Goal: Task Accomplishment & Management: Use online tool/utility

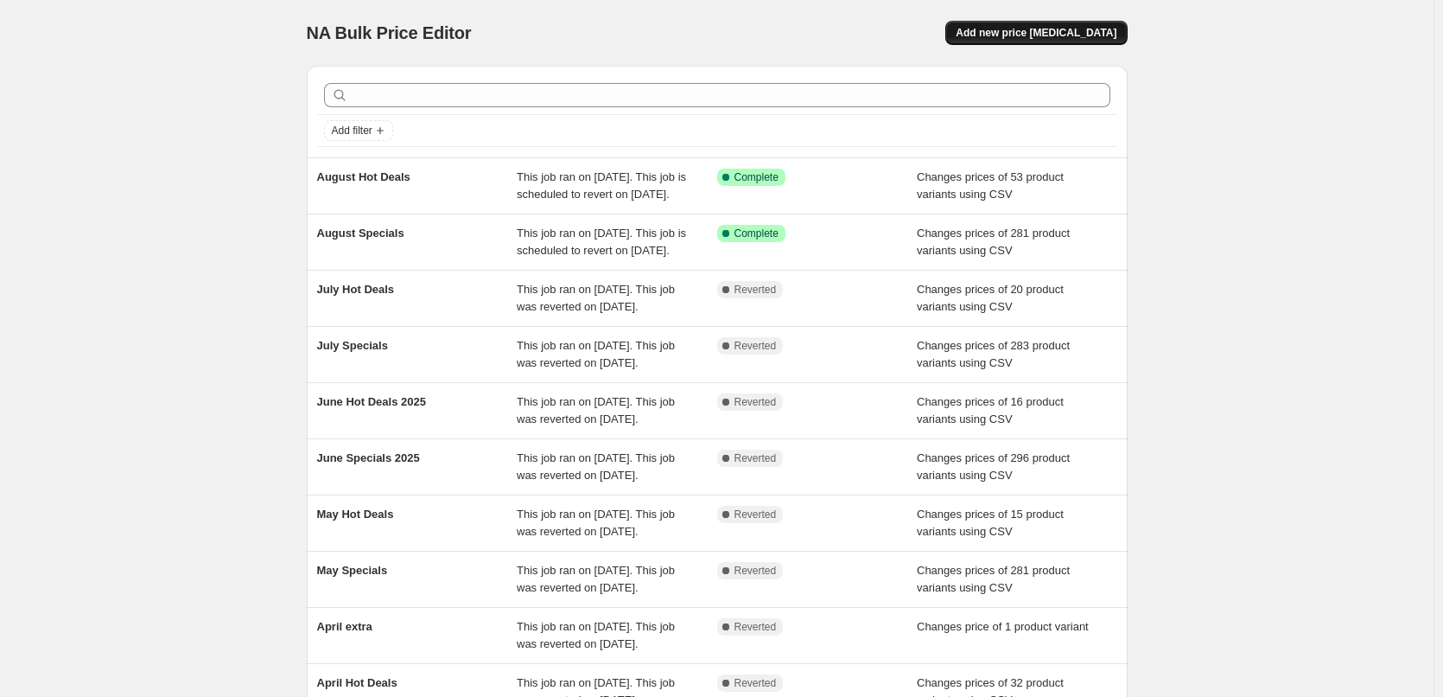
click at [1084, 27] on span "Add new price [MEDICAL_DATA]" at bounding box center [1036, 33] width 161 height 14
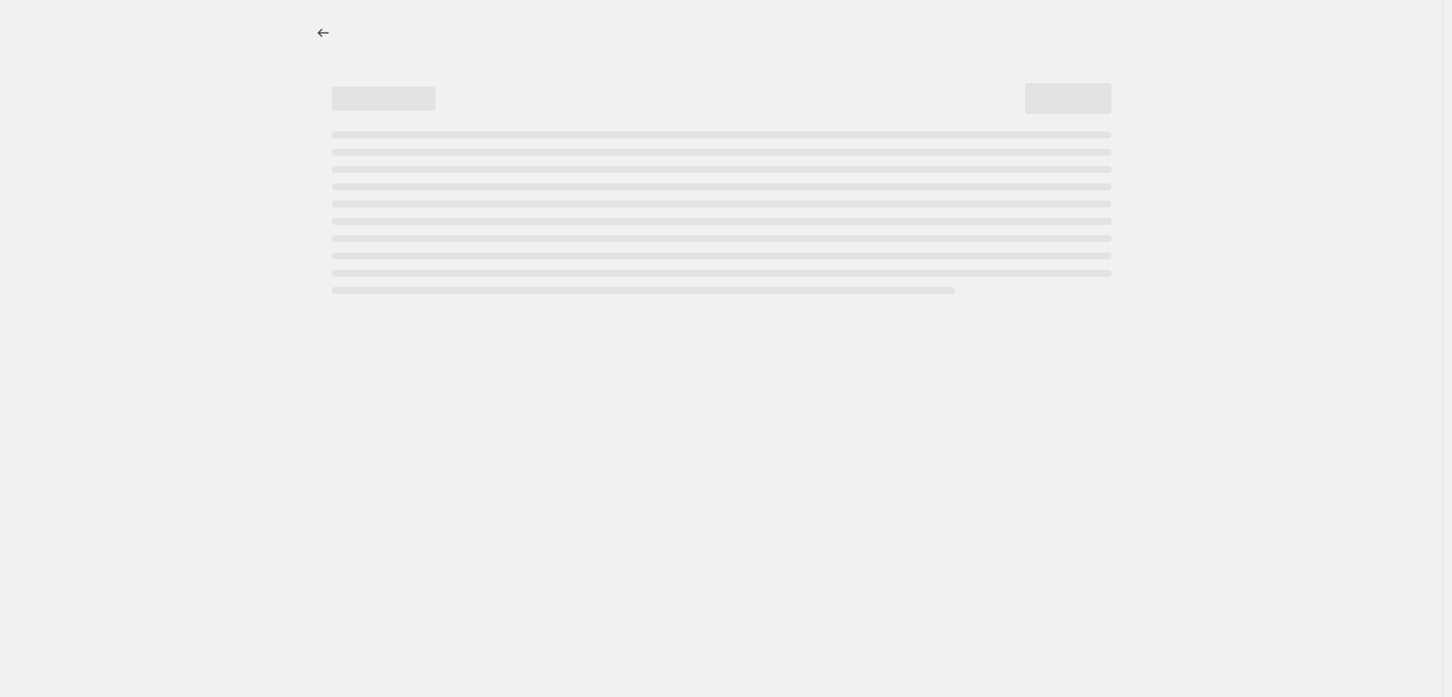
select select "percentage"
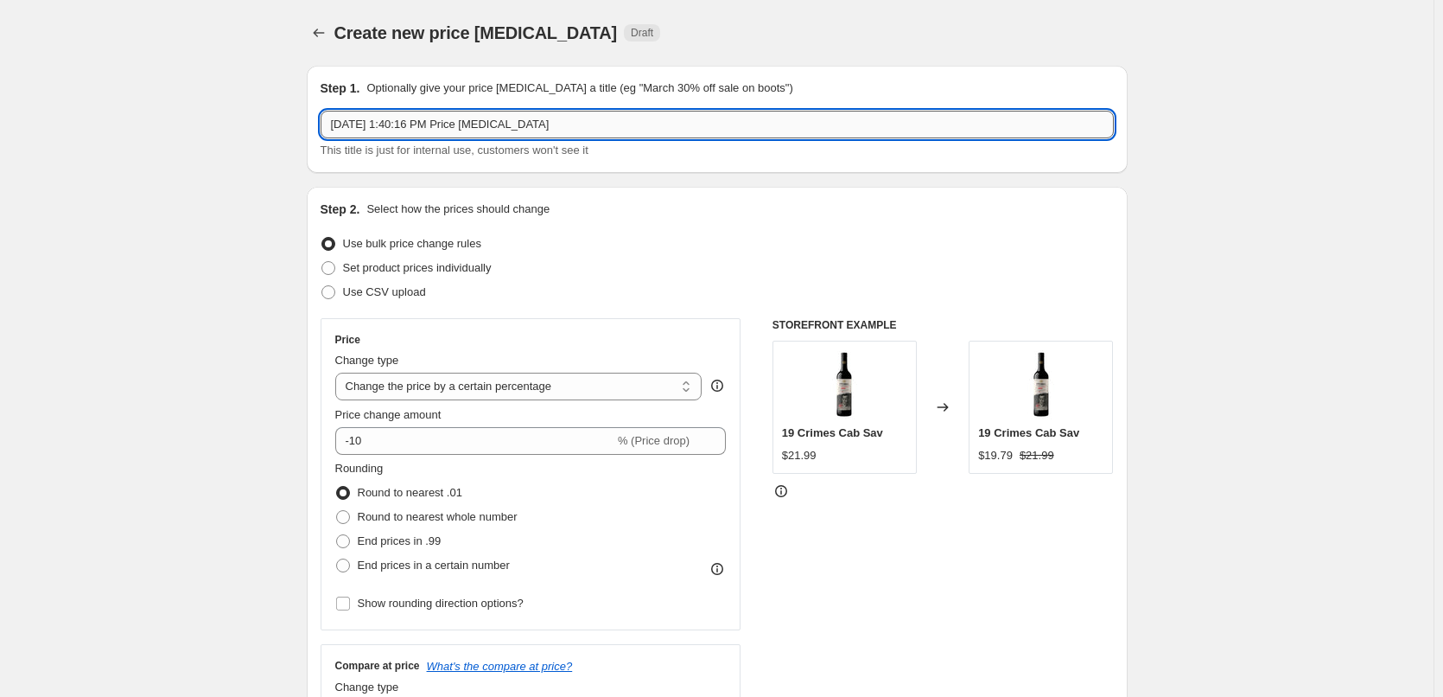
click at [732, 128] on input "[DATE] 1:40:16 PM Price [MEDICAL_DATA]" at bounding box center [717, 125] width 793 height 28
type input "September Specials"
click at [385, 287] on span "Use CSV upload" at bounding box center [384, 291] width 83 height 13
click at [322, 286] on input "Use CSV upload" at bounding box center [321, 285] width 1 height 1
radio input "true"
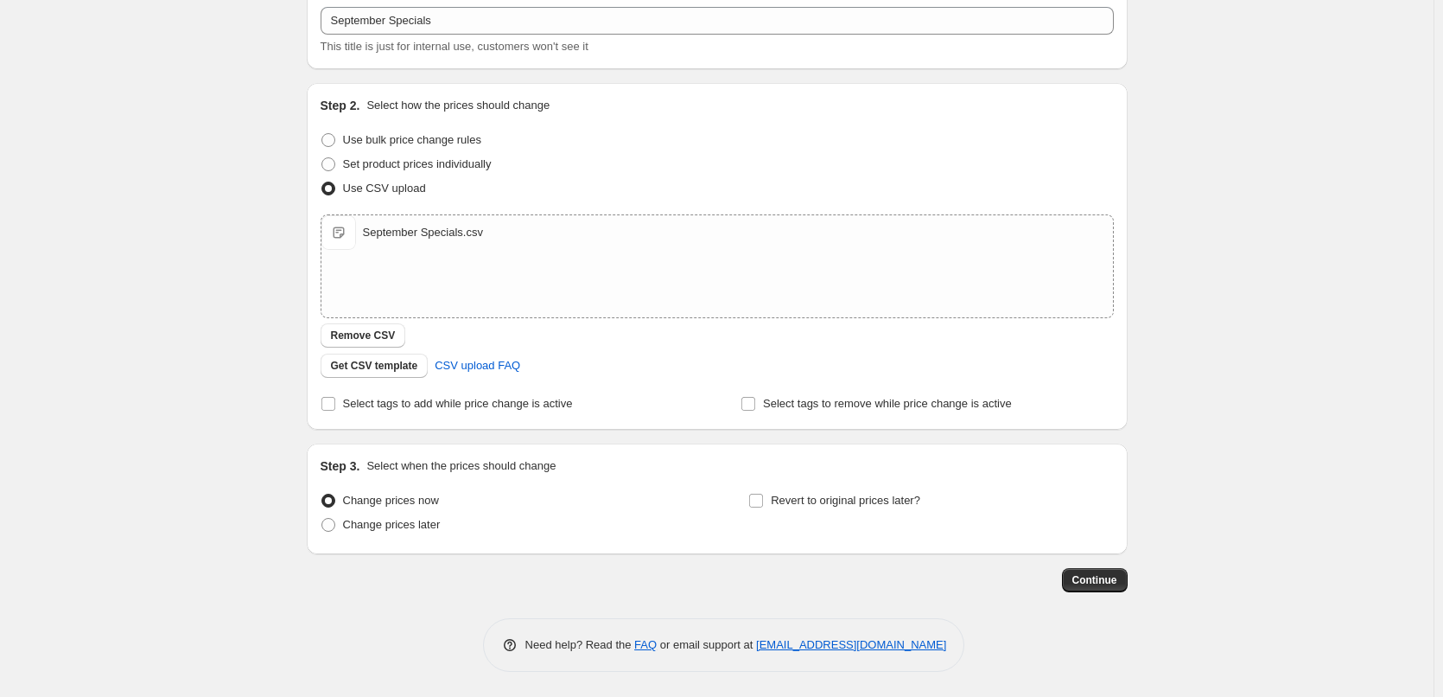
scroll to position [105, 0]
click at [392, 519] on span "Change prices later" at bounding box center [392, 523] width 98 height 13
click at [322, 518] on input "Change prices later" at bounding box center [321, 517] width 1 height 1
radio input "true"
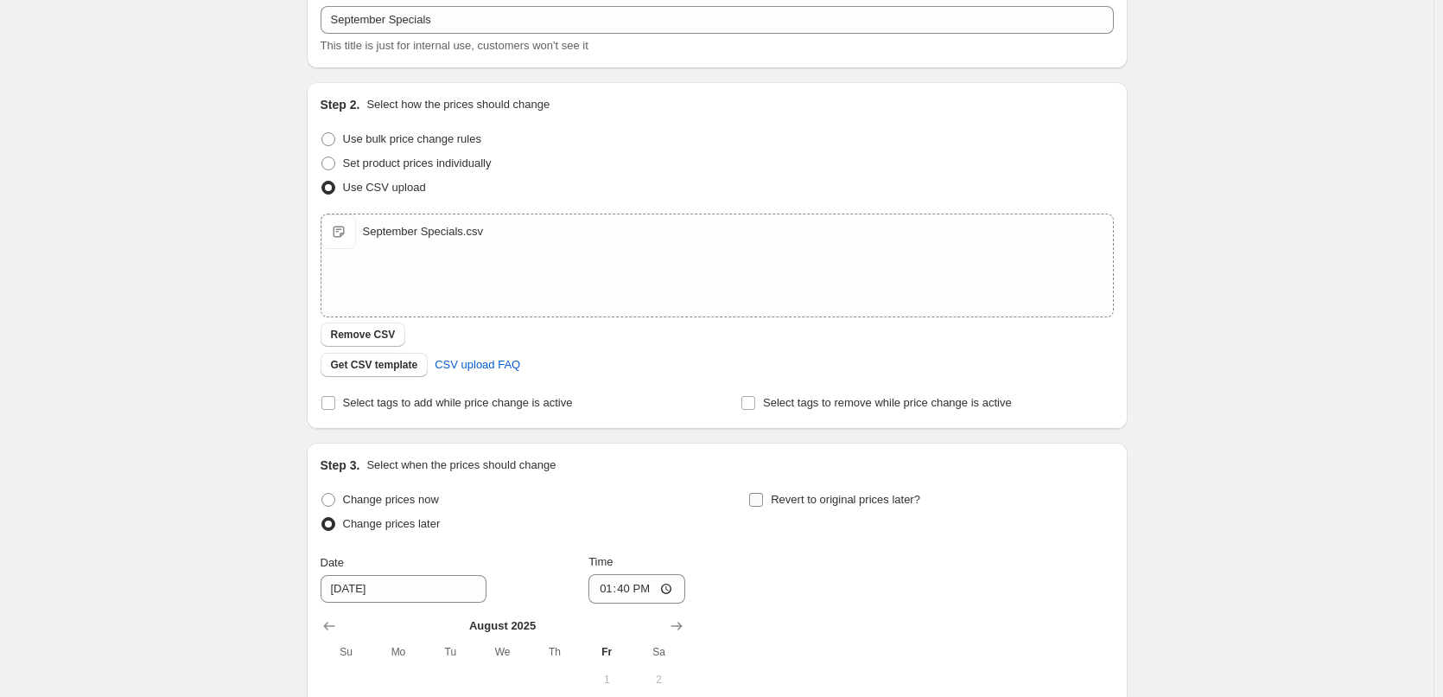
click at [812, 501] on span "Revert to original prices later?" at bounding box center [845, 499] width 149 height 13
click at [763, 501] on input "Revert to original prices later?" at bounding box center [756, 500] width 14 height 14
checkbox input "true"
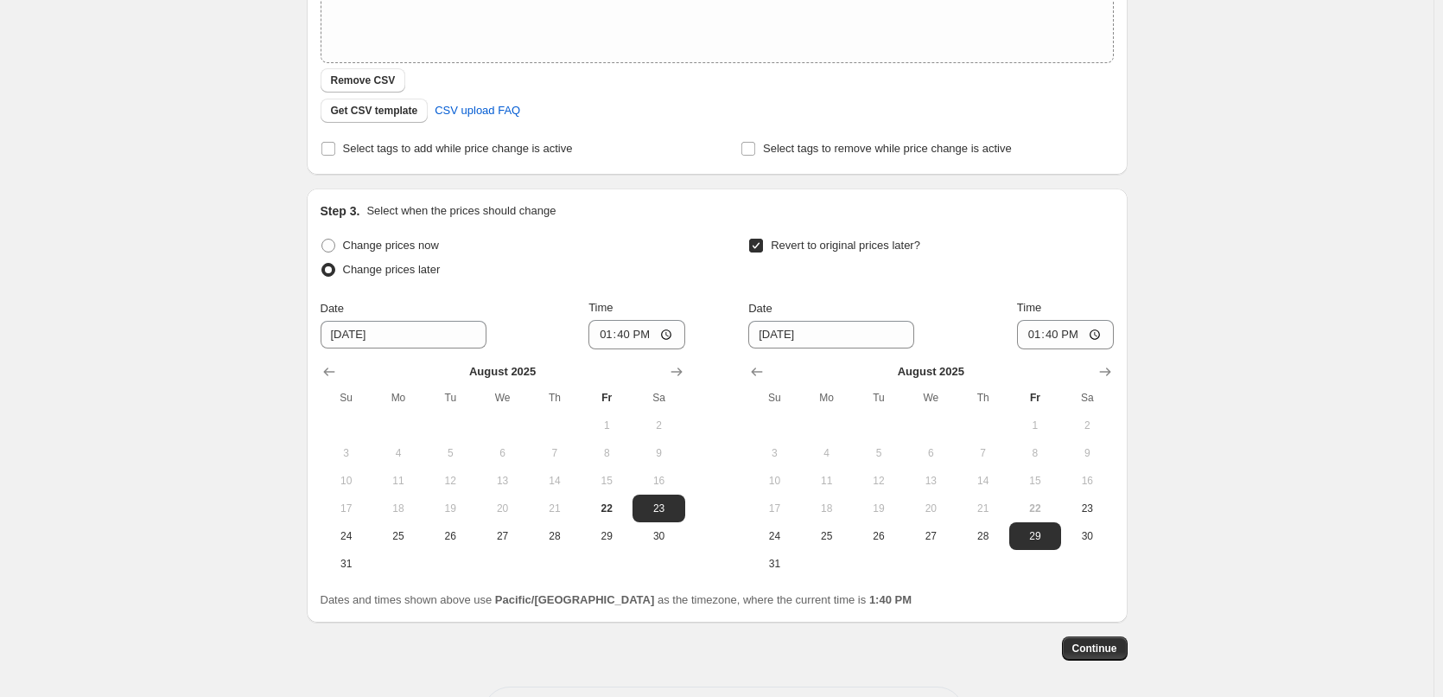
scroll to position [364, 0]
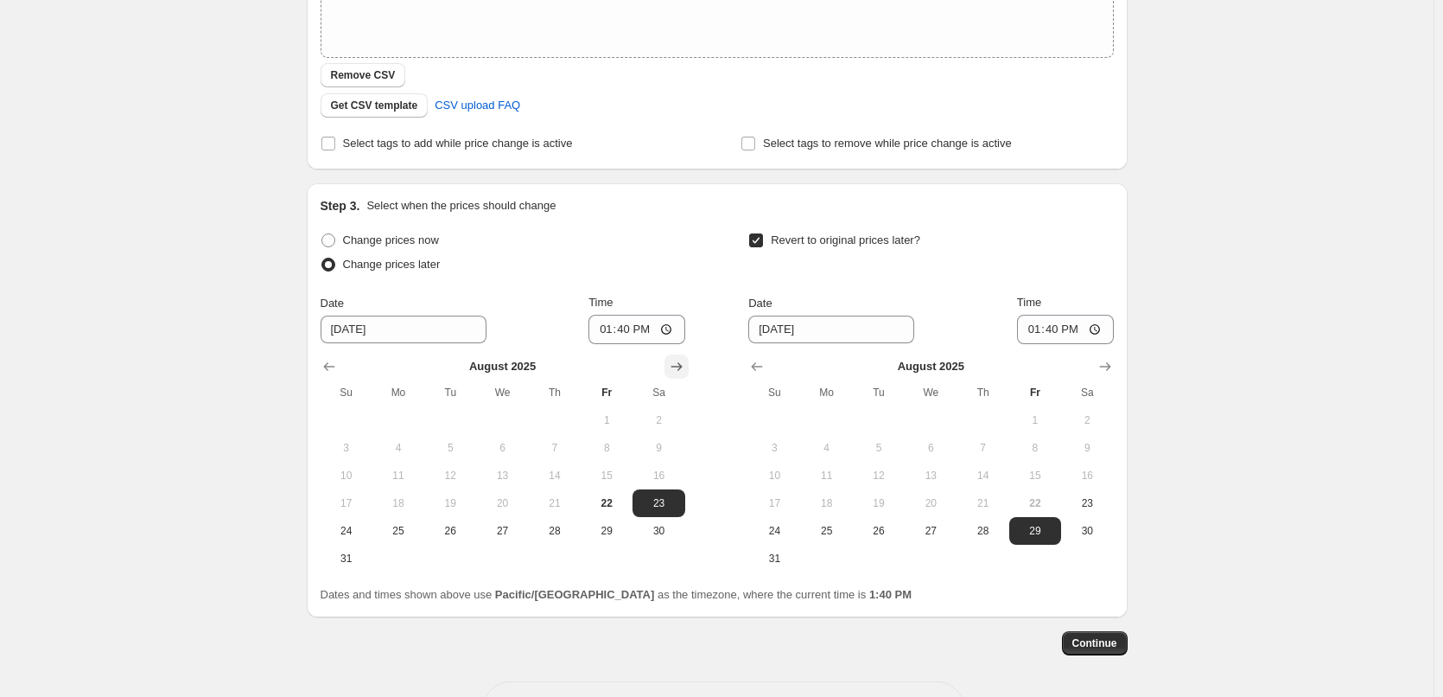
click at [674, 376] on button "Show next month, September 2025" at bounding box center [677, 366] width 24 height 24
click at [404, 410] on button "1" at bounding box center [398, 420] width 52 height 28
type input "[DATE]"
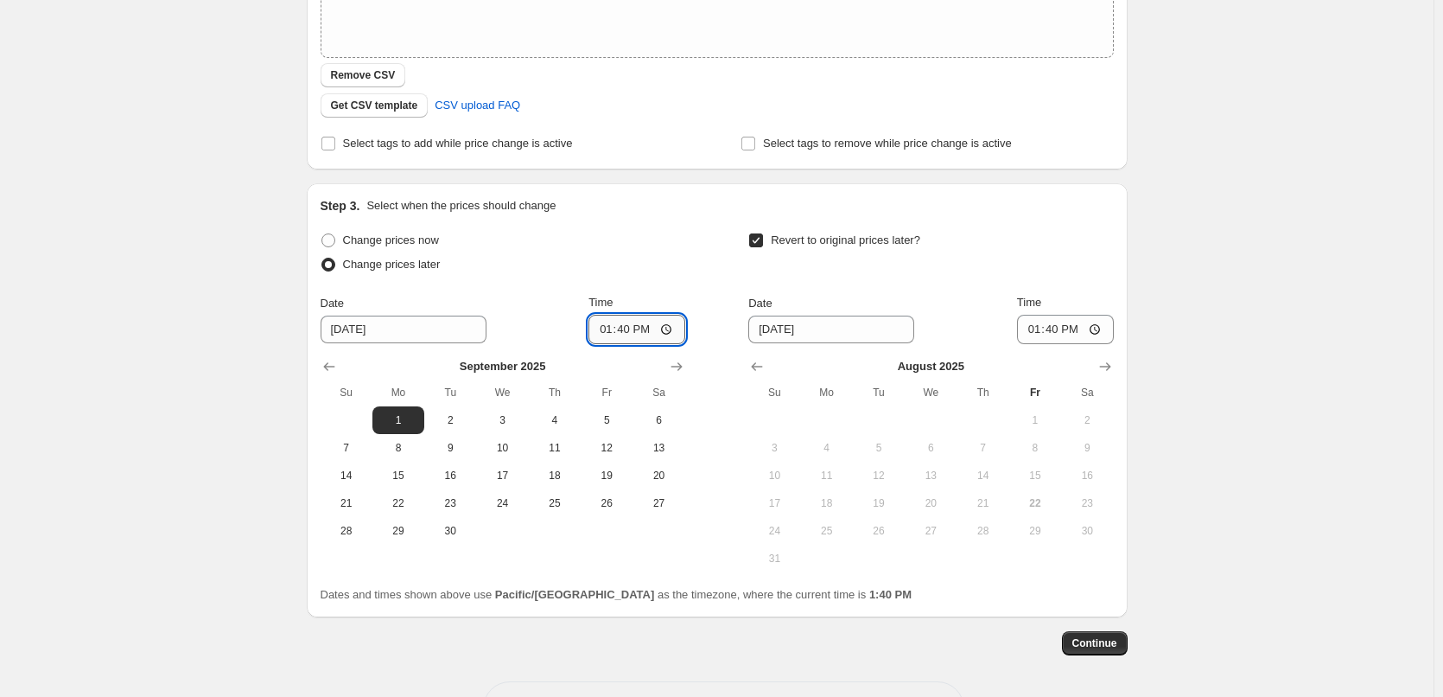
click at [605, 334] on input "13:40" at bounding box center [636, 329] width 97 height 29
type input "00:15"
click at [1111, 373] on icon "Show next month, September 2025" at bounding box center [1105, 366] width 17 height 17
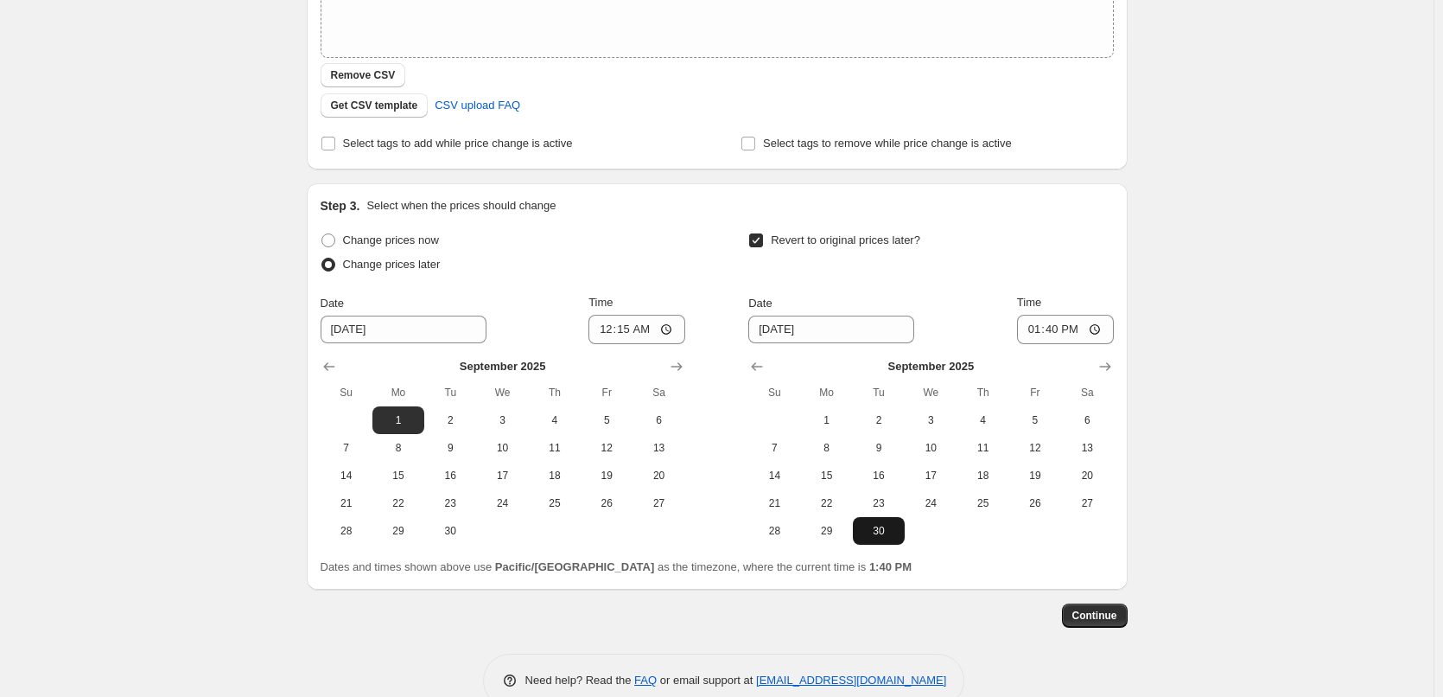
click at [891, 526] on span "30" at bounding box center [879, 531] width 38 height 14
type input "[DATE]"
click at [1034, 330] on input "13:40" at bounding box center [1065, 329] width 97 height 29
type input "23:45"
click at [1258, 271] on div "Create new price [MEDICAL_DATA]. This page is ready Create new price [MEDICAL_D…" at bounding box center [717, 184] width 1434 height 1097
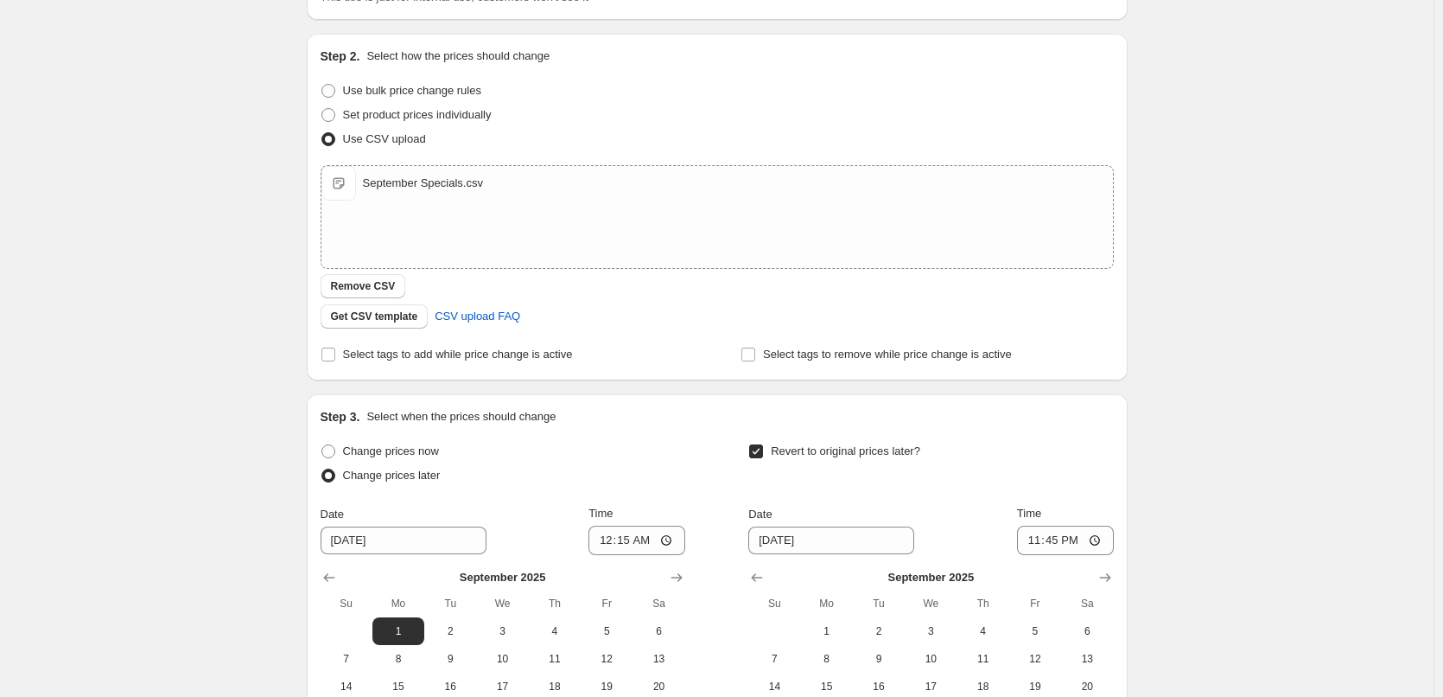
scroll to position [400, 0]
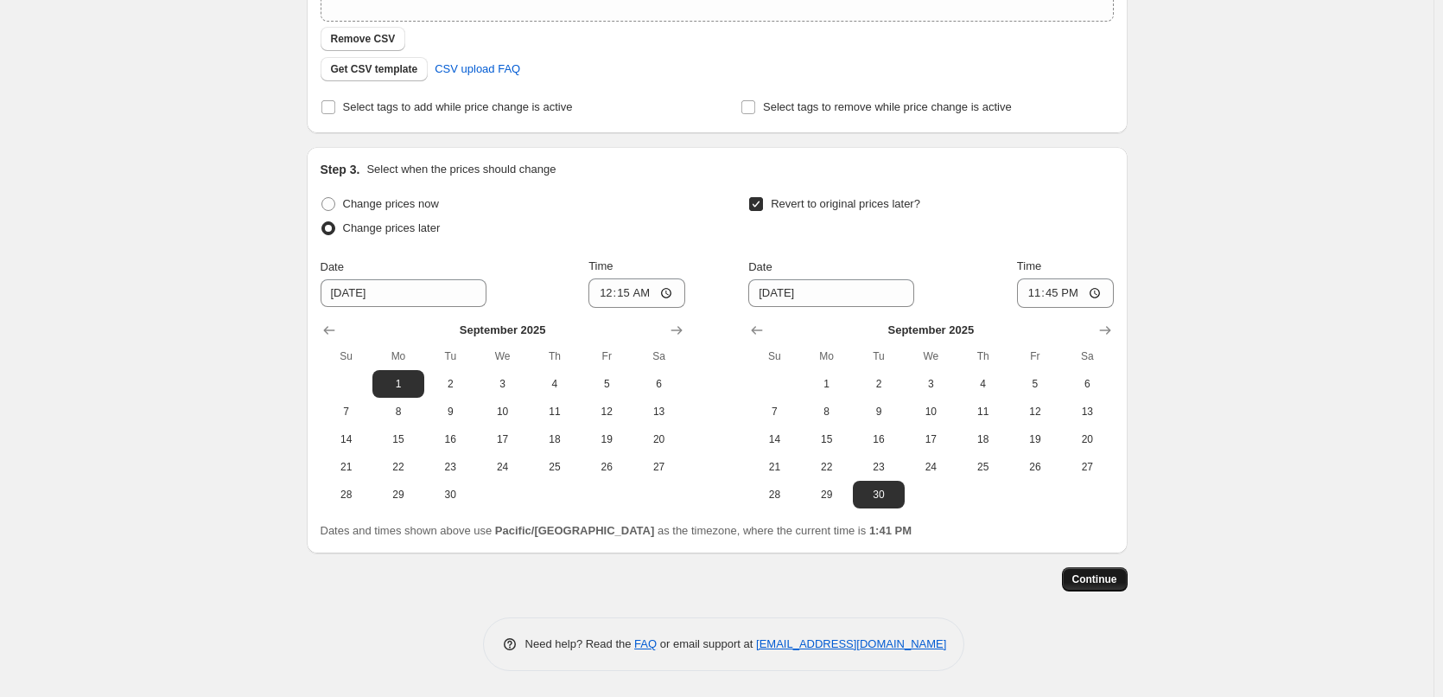
click at [1116, 574] on span "Continue" at bounding box center [1094, 579] width 45 height 14
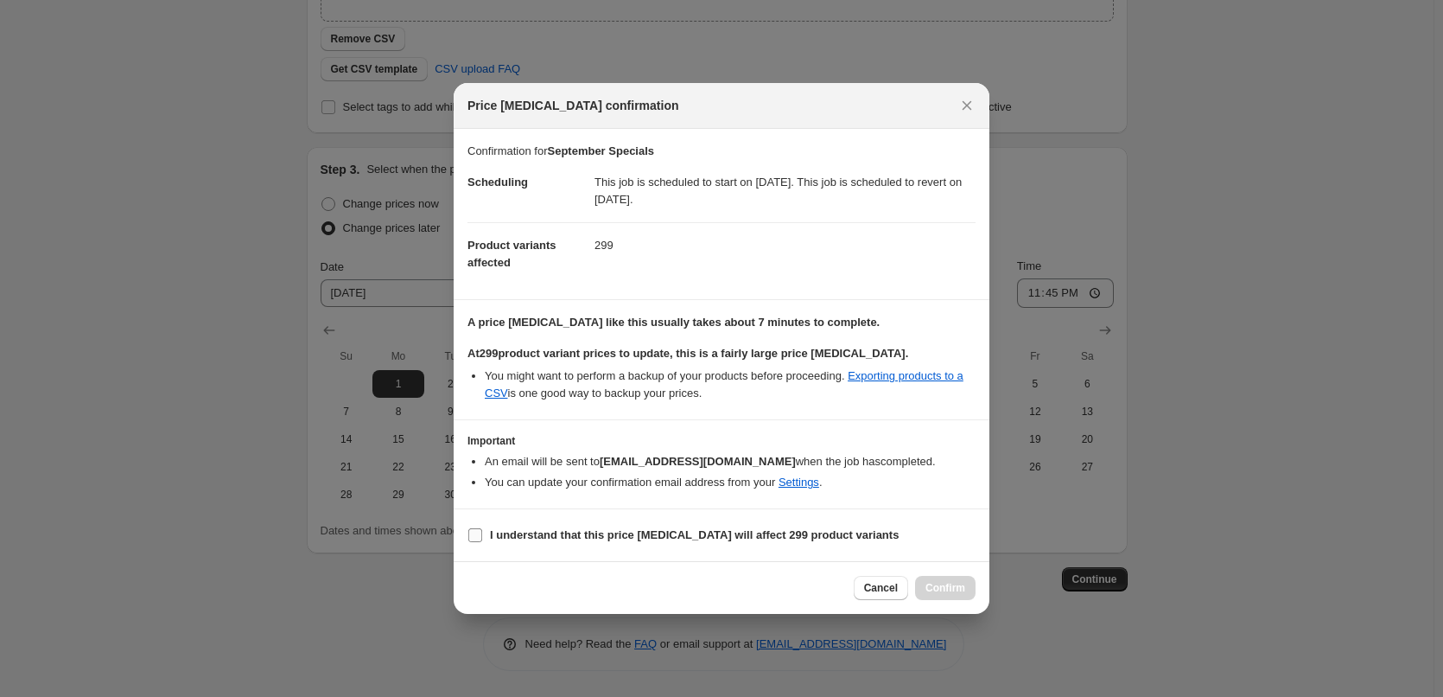
click at [511, 528] on b "I understand that this price [MEDICAL_DATA] will affect 299 product variants" at bounding box center [694, 534] width 409 height 13
click at [482, 528] on input "I understand that this price [MEDICAL_DATA] will affect 299 product variants" at bounding box center [475, 535] width 14 height 14
checkbox input "true"
click at [926, 588] on span "Confirm" at bounding box center [946, 588] width 40 height 14
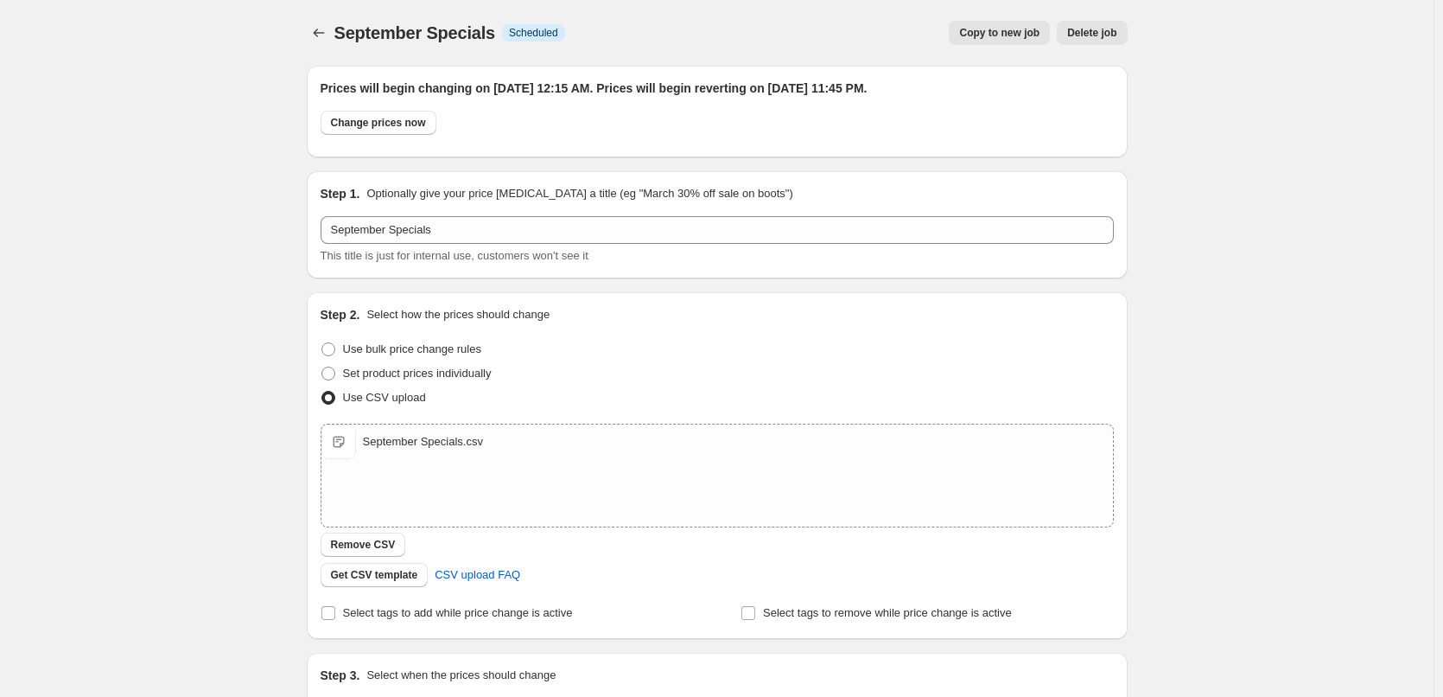
scroll to position [400, 0]
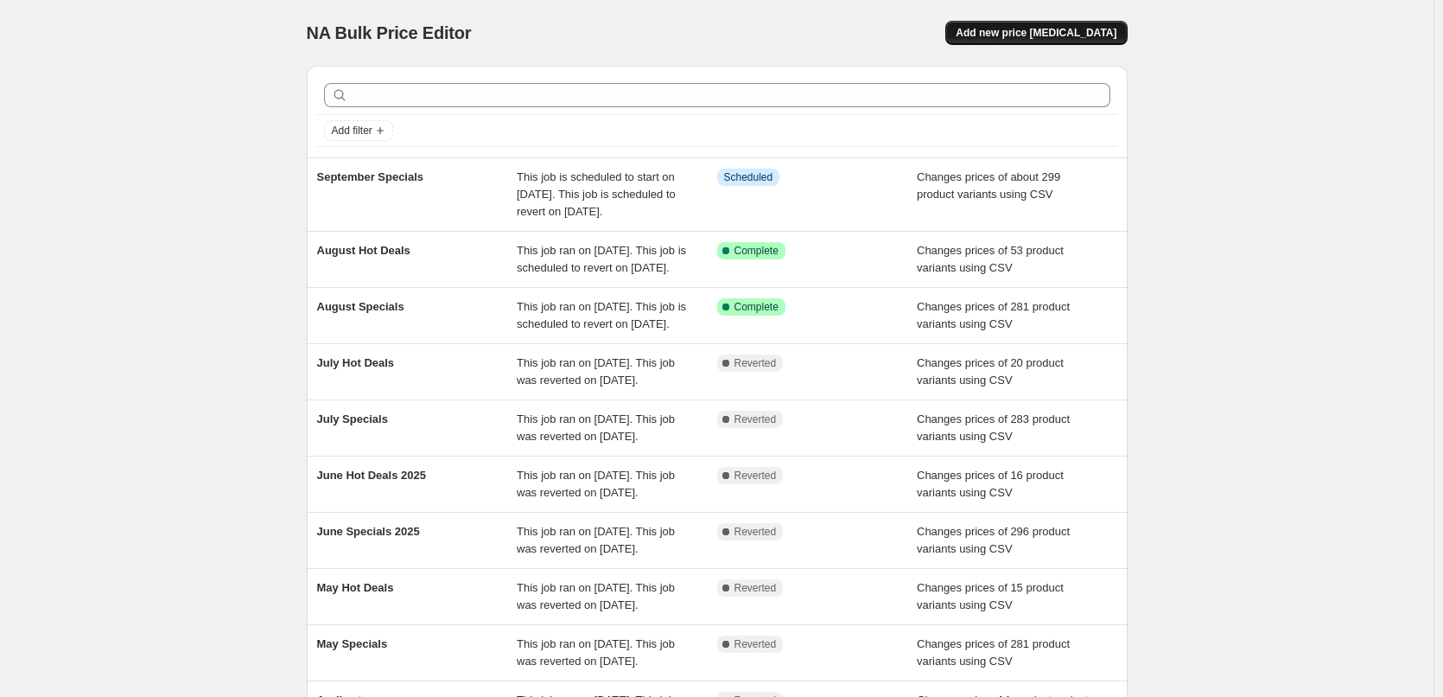
click at [1079, 30] on span "Add new price [MEDICAL_DATA]" at bounding box center [1036, 33] width 161 height 14
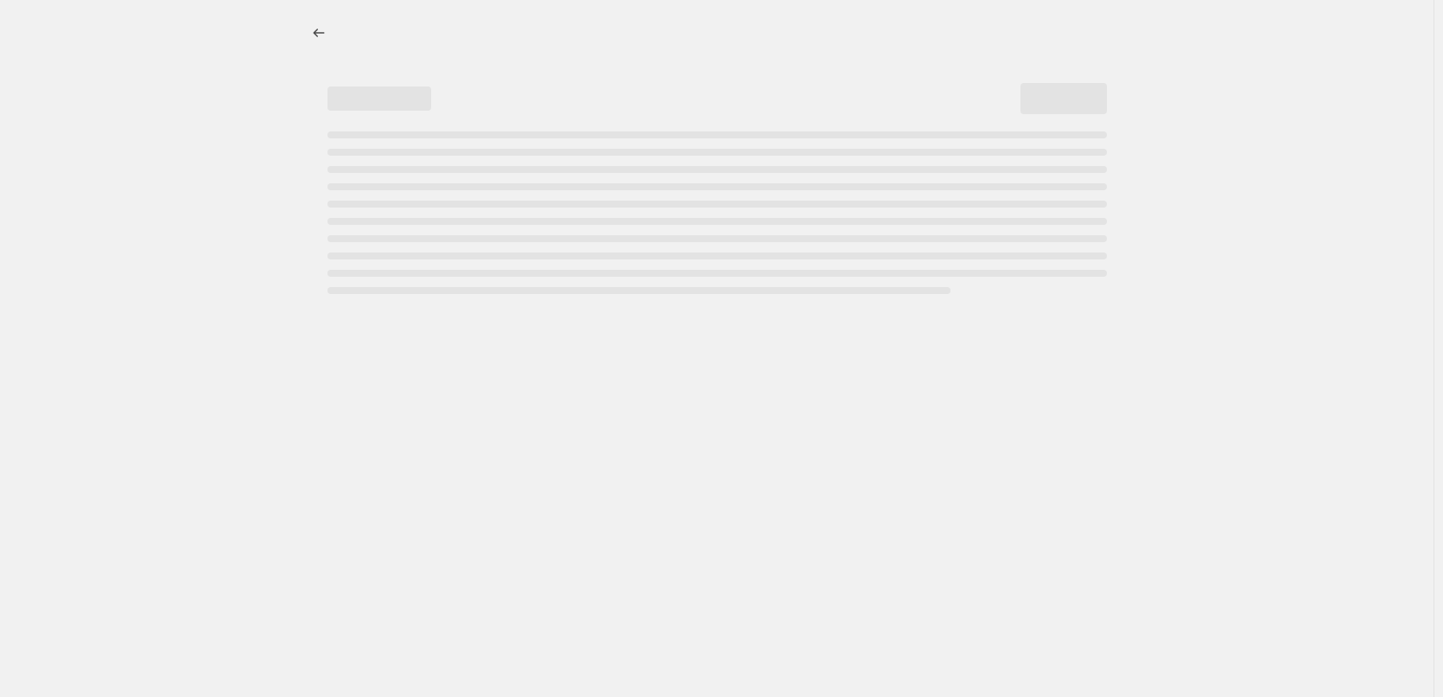
select select "percentage"
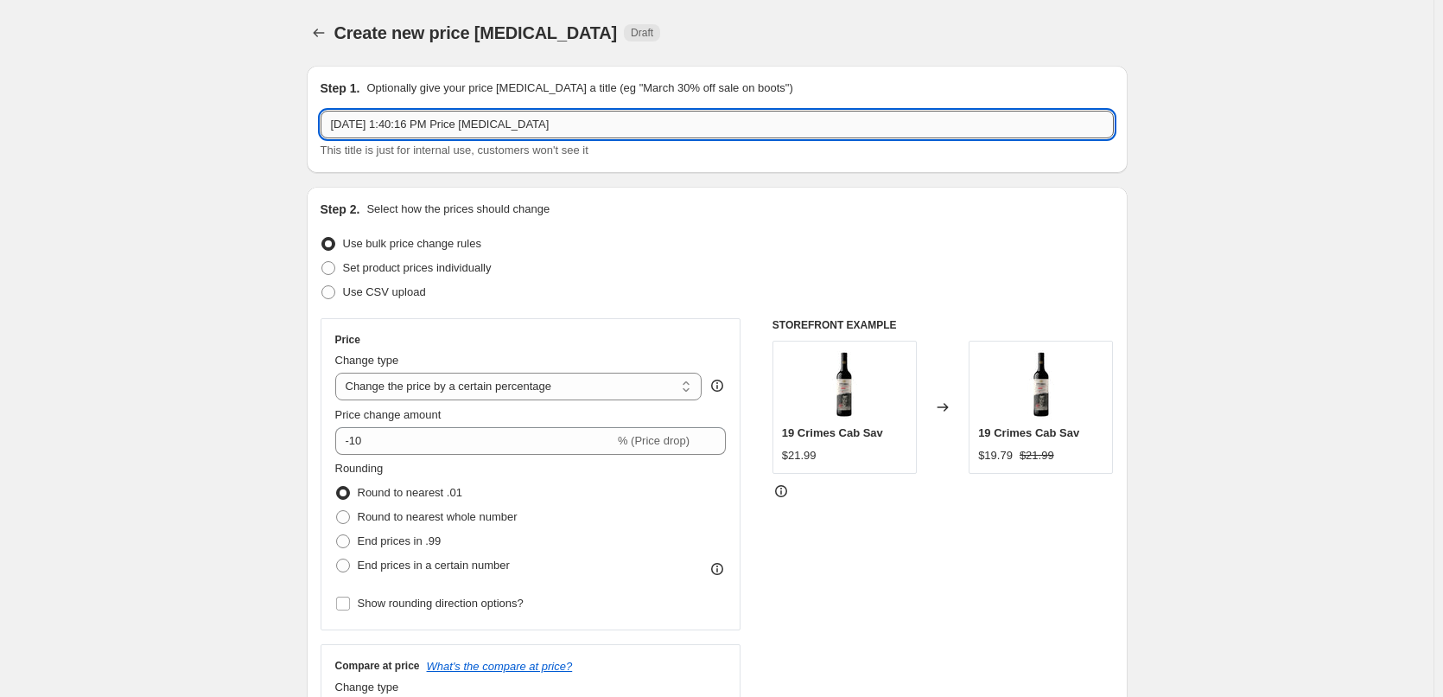
click at [690, 136] on input "[DATE] 1:40:16 PM Price [MEDICAL_DATA]" at bounding box center [717, 125] width 793 height 28
type input "September Hot Deals"
click at [423, 292] on span "Use CSV upload" at bounding box center [384, 291] width 83 height 13
click at [322, 286] on input "Use CSV upload" at bounding box center [321, 285] width 1 height 1
radio input "true"
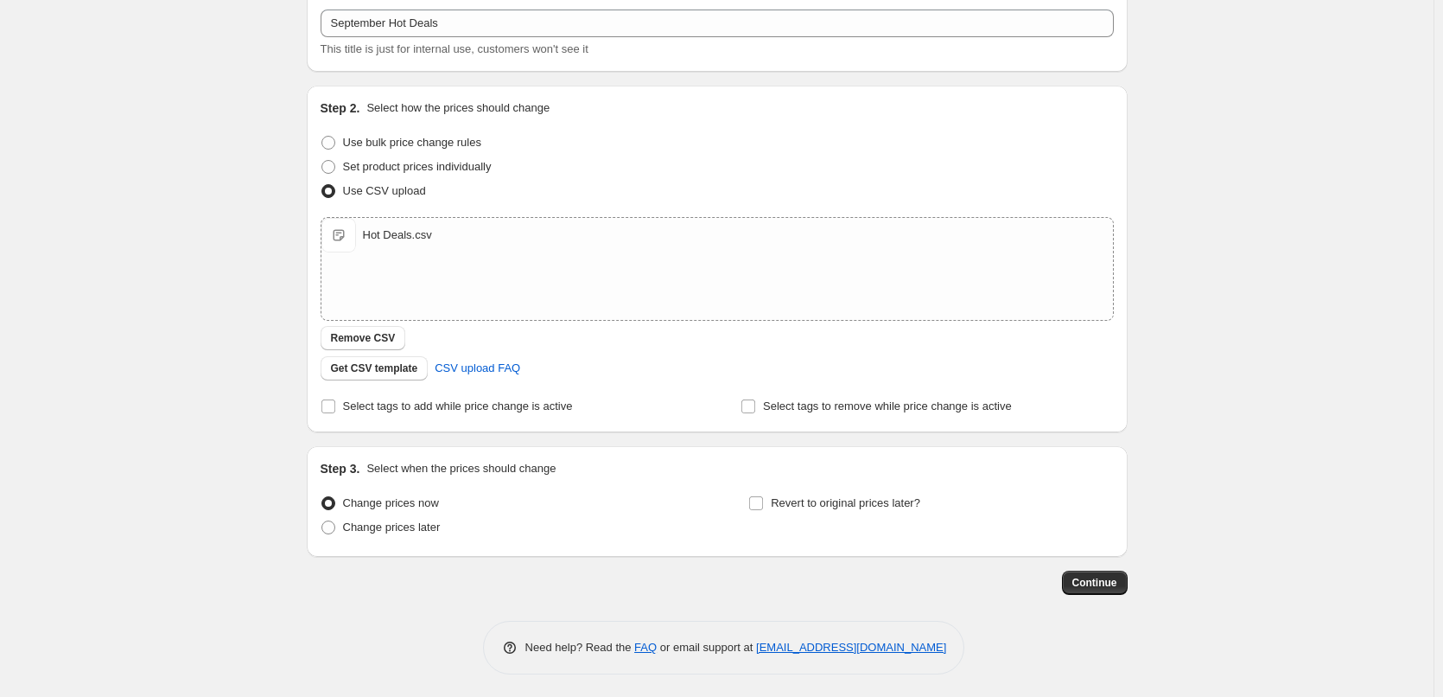
scroll to position [105, 0]
click at [404, 526] on span "Change prices later" at bounding box center [392, 523] width 98 height 13
click at [322, 518] on input "Change prices later" at bounding box center [321, 517] width 1 height 1
radio input "true"
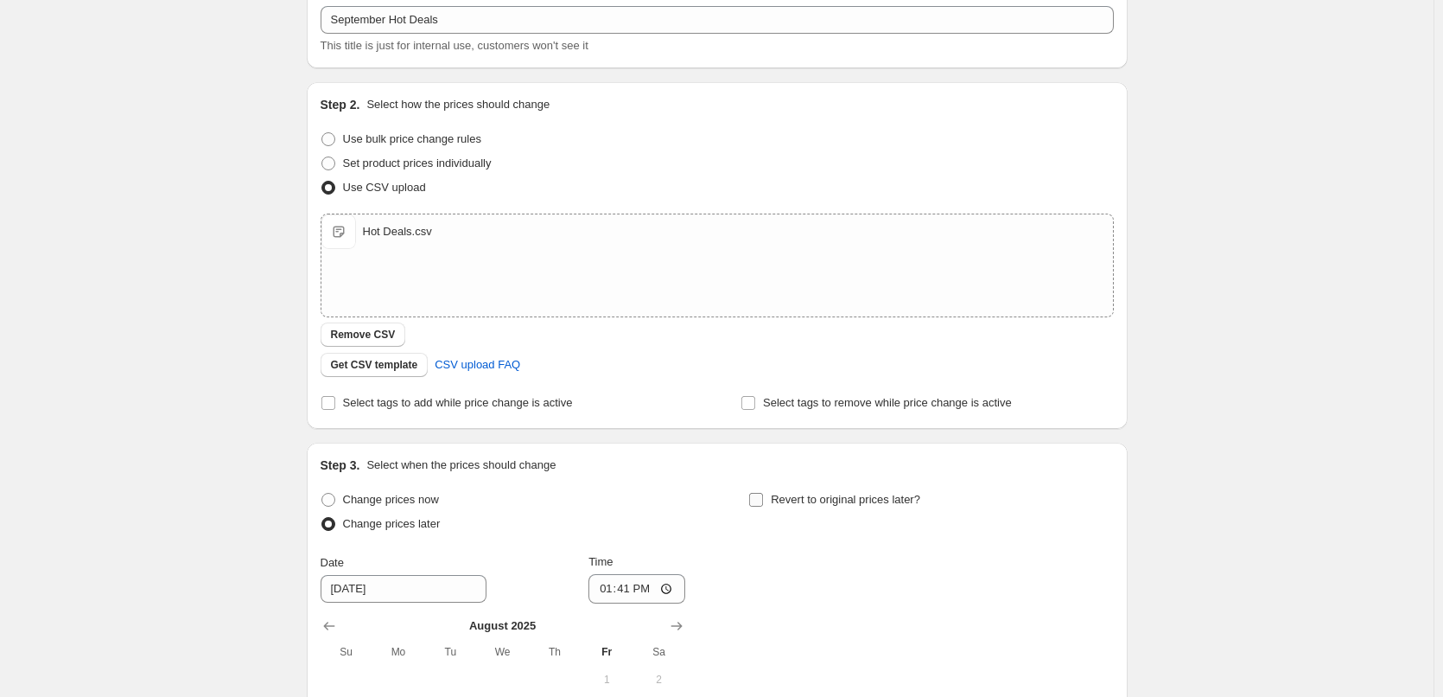
click at [830, 508] on label "Revert to original prices later?" at bounding box center [834, 499] width 172 height 24
click at [763, 506] on input "Revert to original prices later?" at bounding box center [756, 500] width 14 height 14
checkbox input "true"
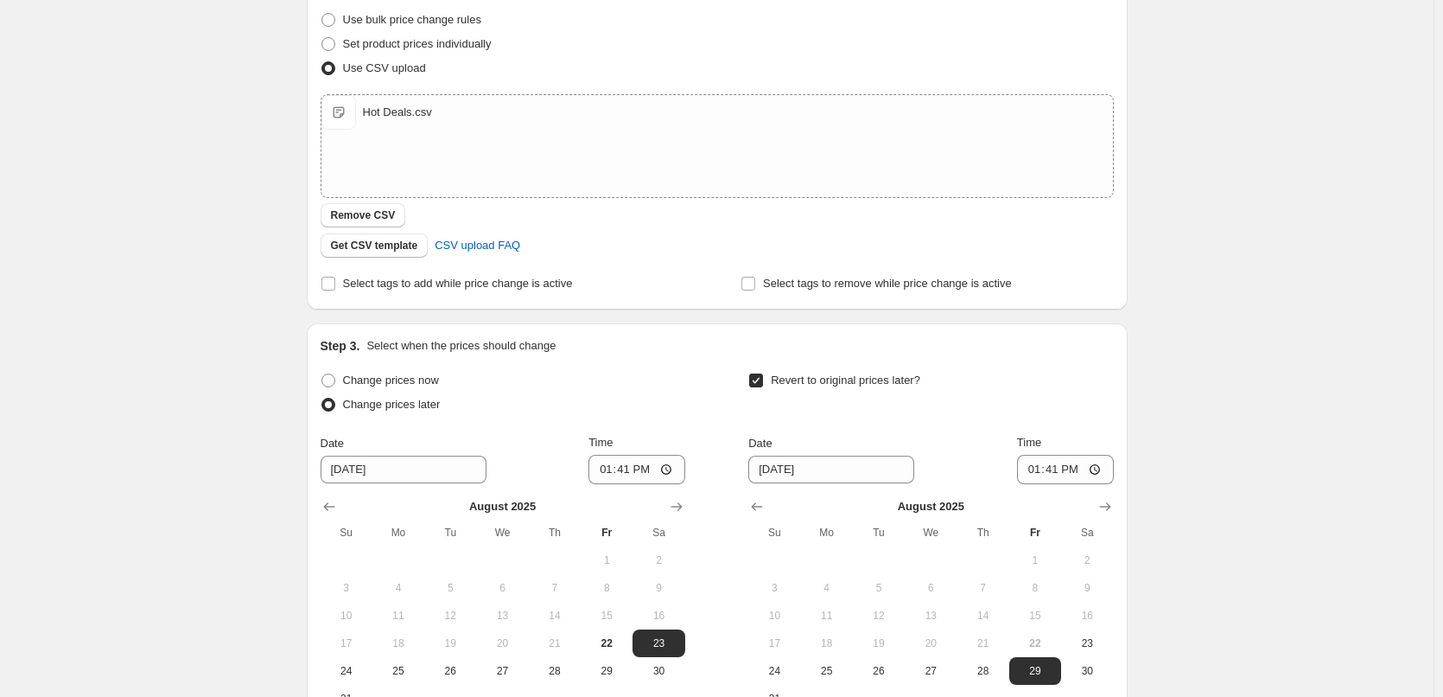
scroll to position [364, 0]
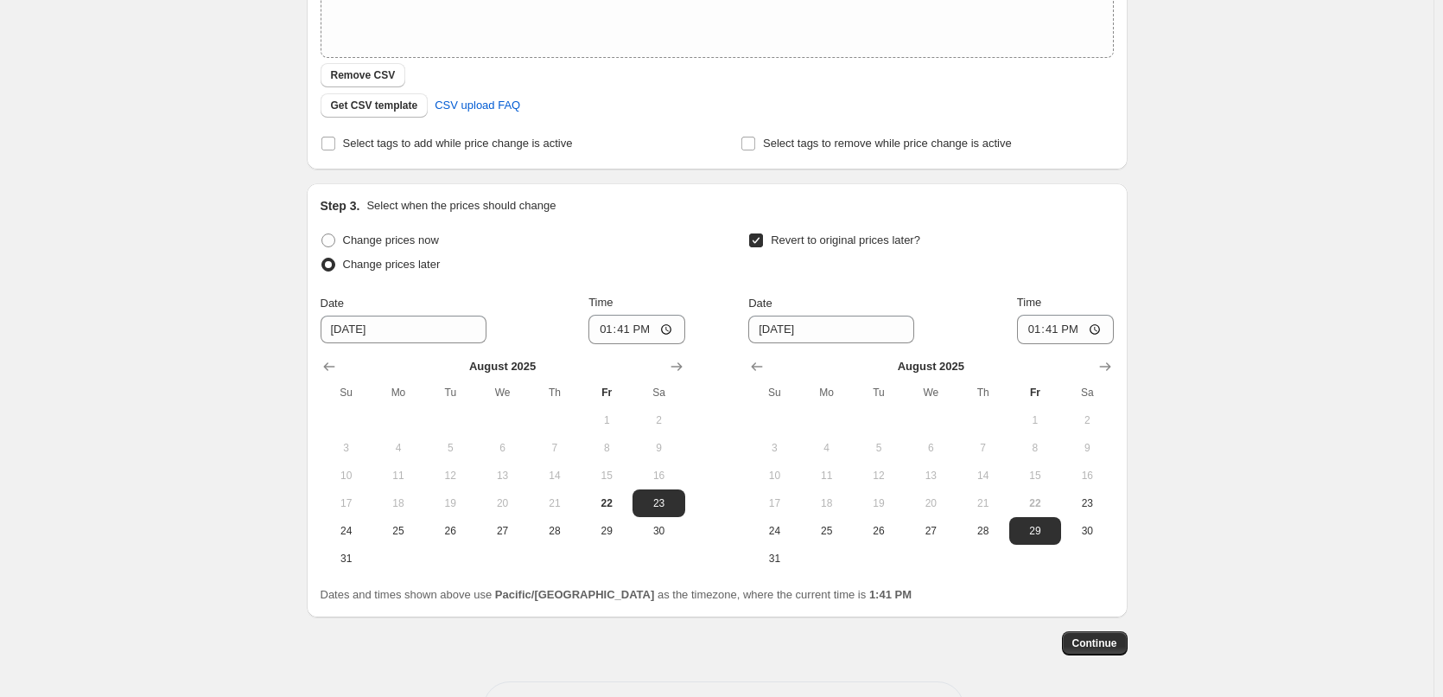
click at [677, 380] on th "Sa" at bounding box center [659, 392] width 52 height 28
click at [676, 371] on icon "Show next month, September 2025" at bounding box center [676, 366] width 17 height 17
click at [404, 419] on span "1" at bounding box center [398, 420] width 38 height 14
type input "[DATE]"
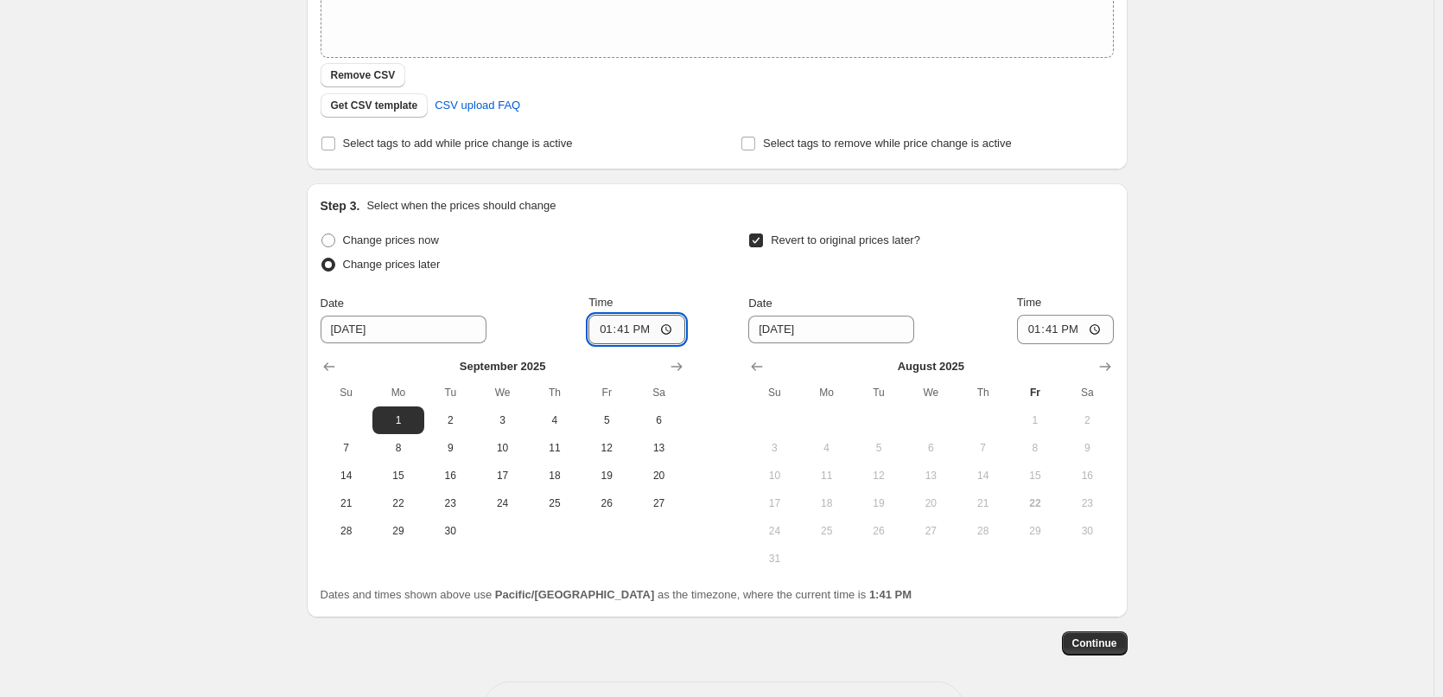
click at [603, 327] on input "13:41" at bounding box center [636, 329] width 97 height 29
type input "00:15"
click at [1104, 369] on icon "Show next month, September 2025" at bounding box center [1105, 366] width 17 height 17
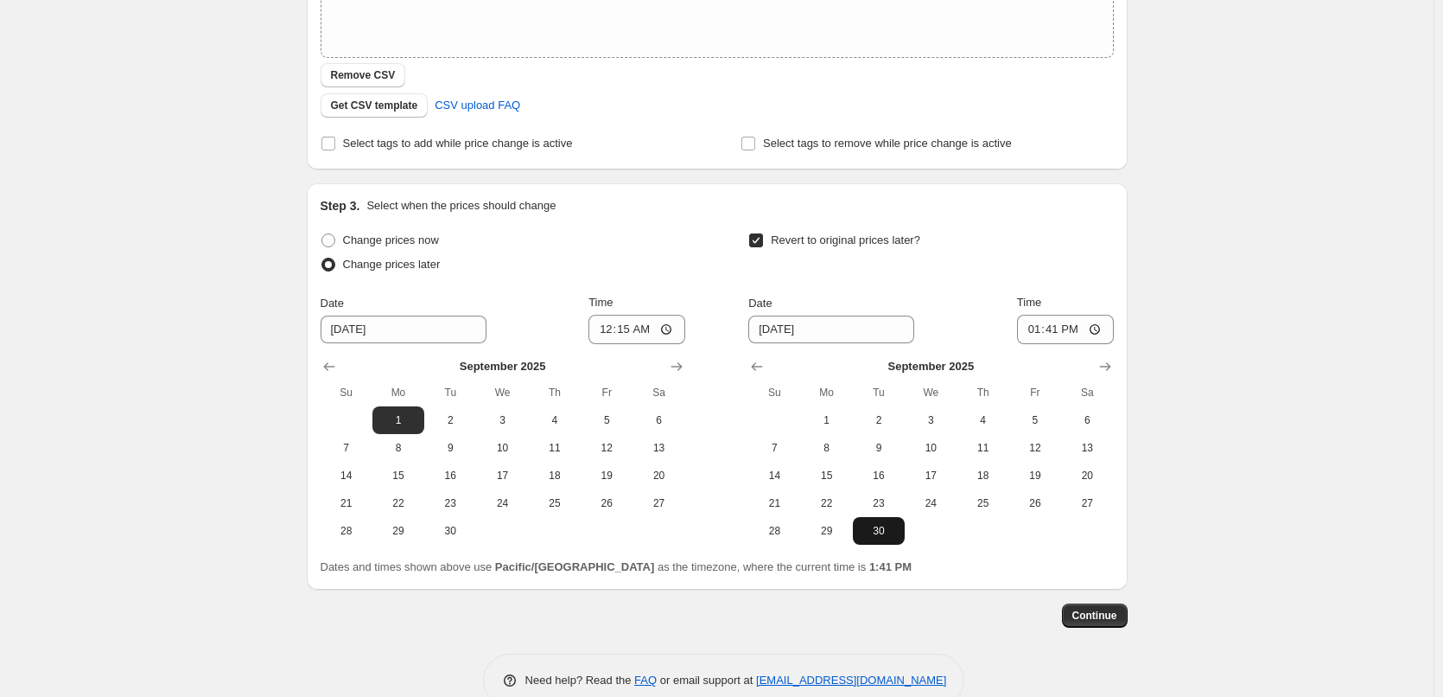
click at [898, 532] on span "30" at bounding box center [879, 531] width 38 height 14
type input "[DATE]"
click at [1034, 333] on input "13:41" at bounding box center [1065, 329] width 97 height 29
click at [1035, 328] on input "12:45" at bounding box center [1065, 329] width 97 height 29
type input "23:45"
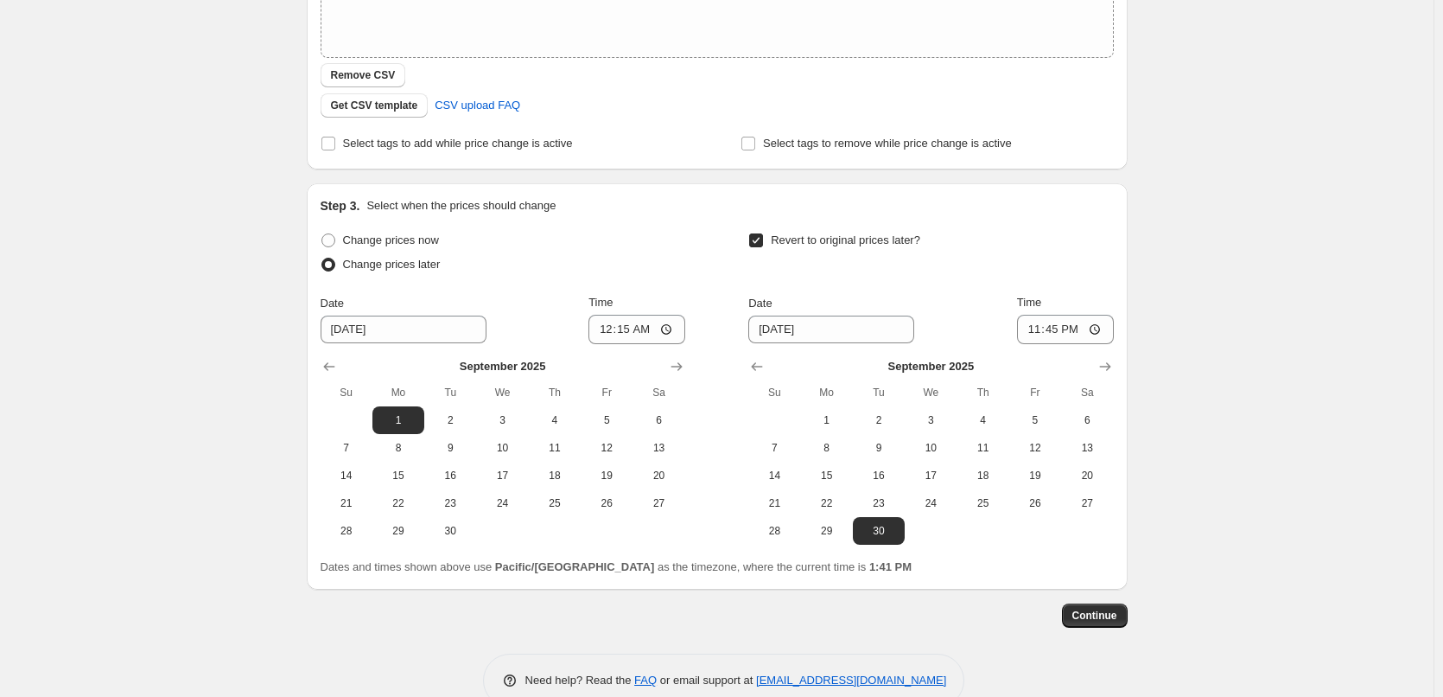
click at [1138, 371] on div "Create new price [MEDICAL_DATA]. This page is ready Create new price [MEDICAL_D…" at bounding box center [717, 184] width 862 height 1097
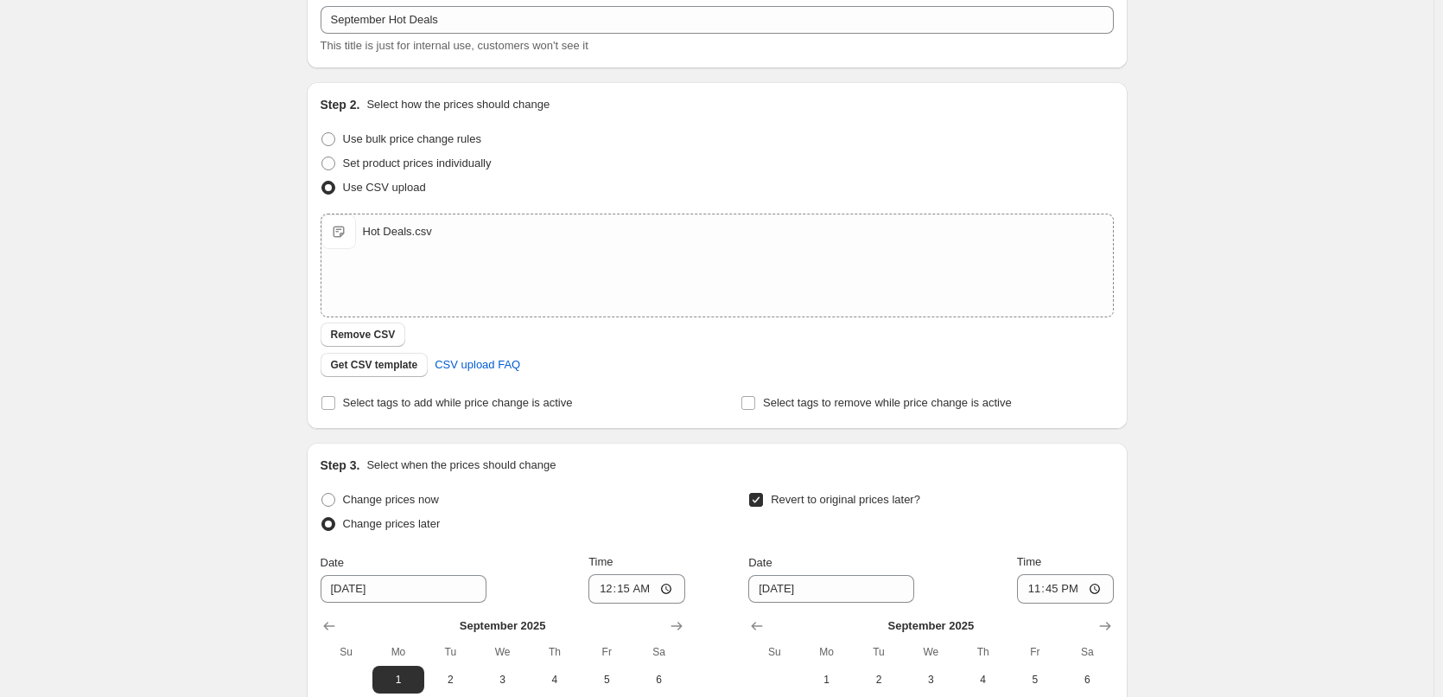
scroll to position [0, 0]
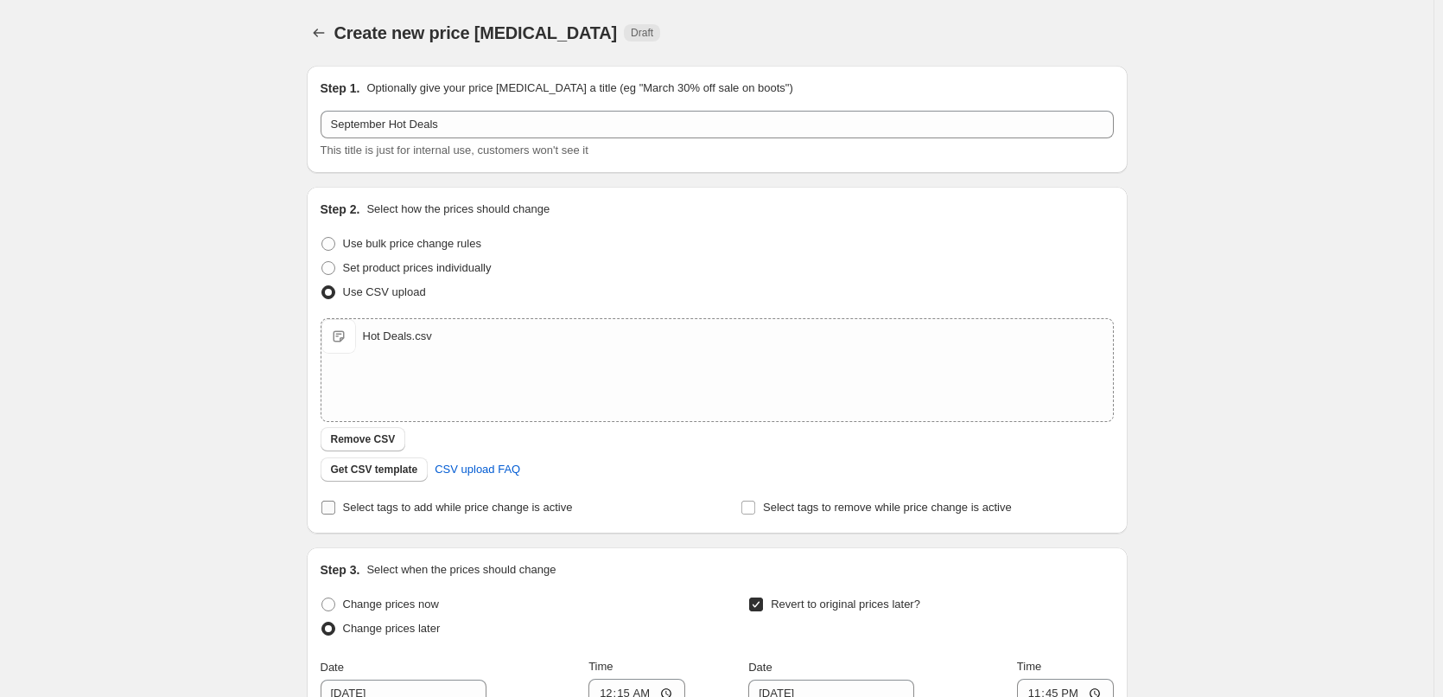
click at [385, 506] on span "Select tags to add while price change is active" at bounding box center [458, 506] width 230 height 13
click at [335, 506] on input "Select tags to add while price change is active" at bounding box center [328, 507] width 14 height 14
checkbox input "true"
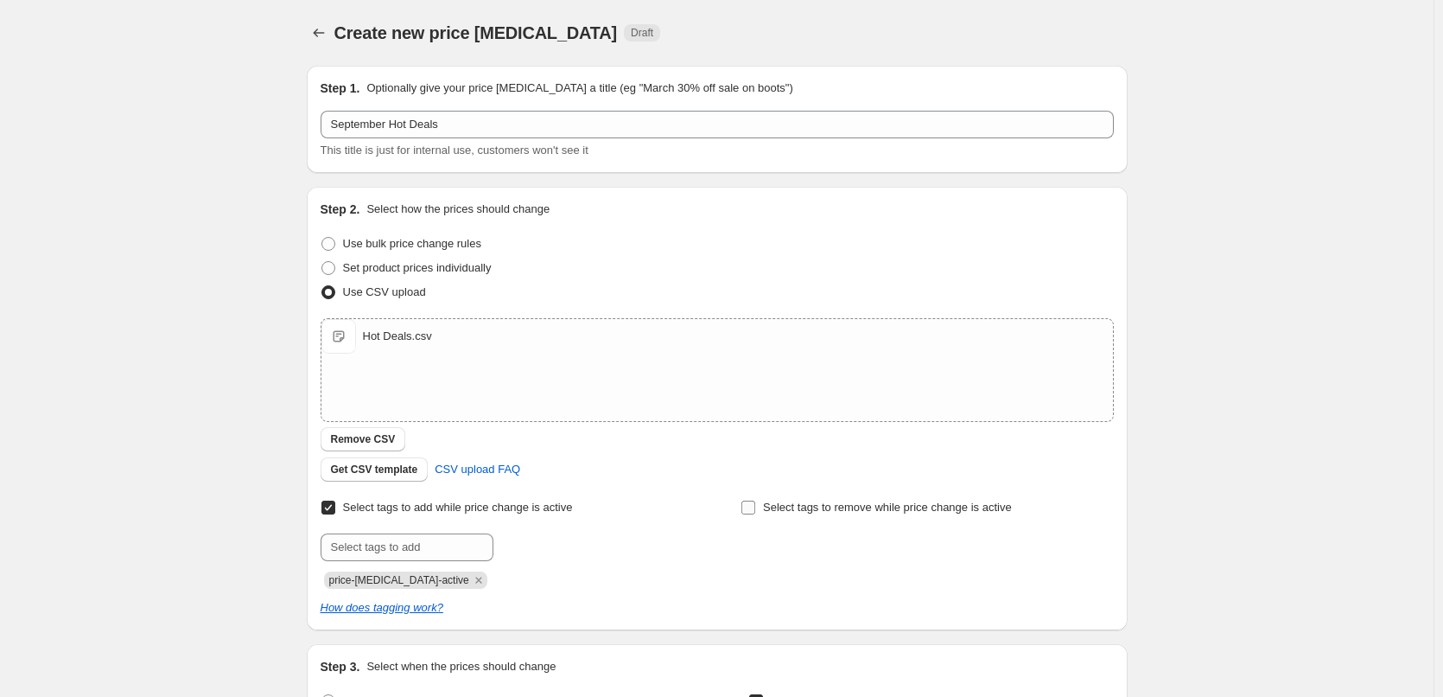
click at [773, 500] on span "Select tags to remove while price change is active" at bounding box center [887, 506] width 249 height 13
click at [755, 500] on input "Select tags to remove while price change is active" at bounding box center [748, 507] width 14 height 14
click at [773, 500] on span "Select tags to remove while price change is active" at bounding box center [887, 506] width 249 height 13
click at [755, 500] on input "Select tags to remove while price change is active" at bounding box center [748, 507] width 14 height 14
checkbox input "false"
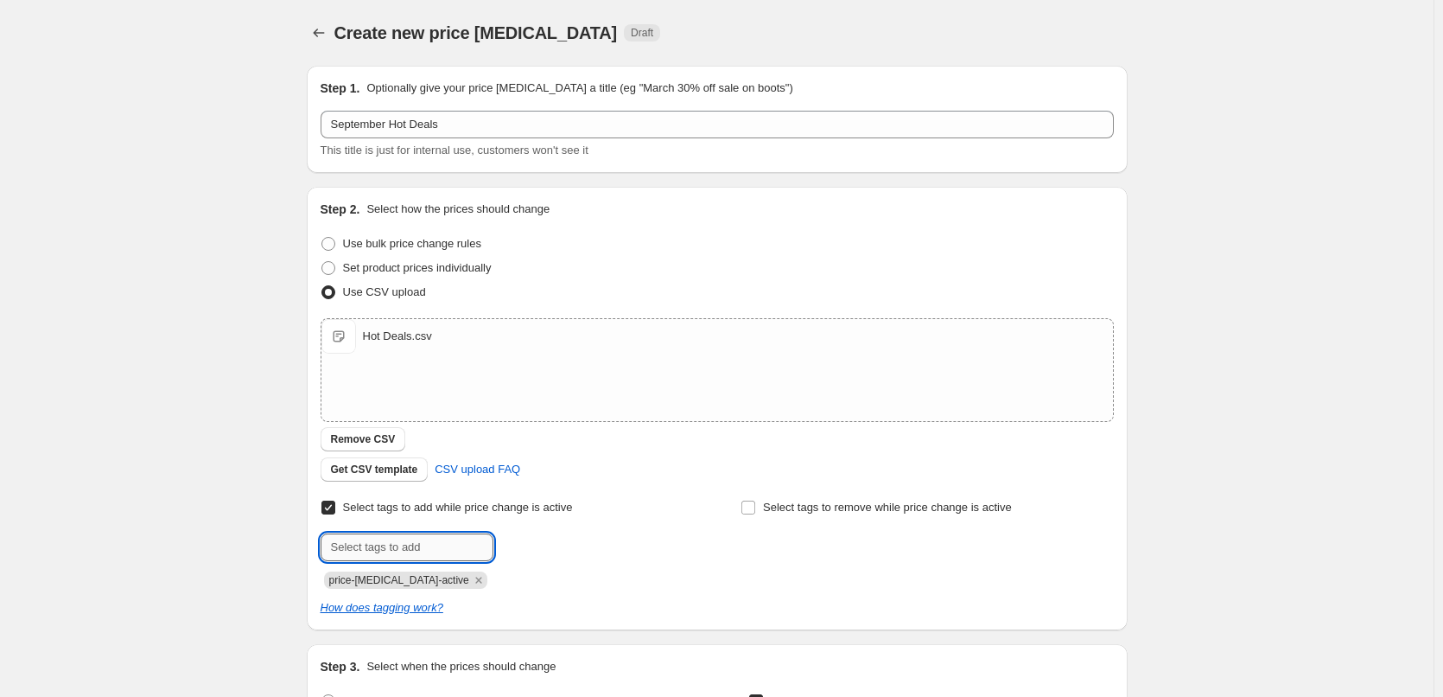
click at [439, 547] on input "text" at bounding box center [407, 547] width 173 height 28
type input "hot-deals"
click at [554, 536] on button "Add hot-deals" at bounding box center [543, 545] width 90 height 24
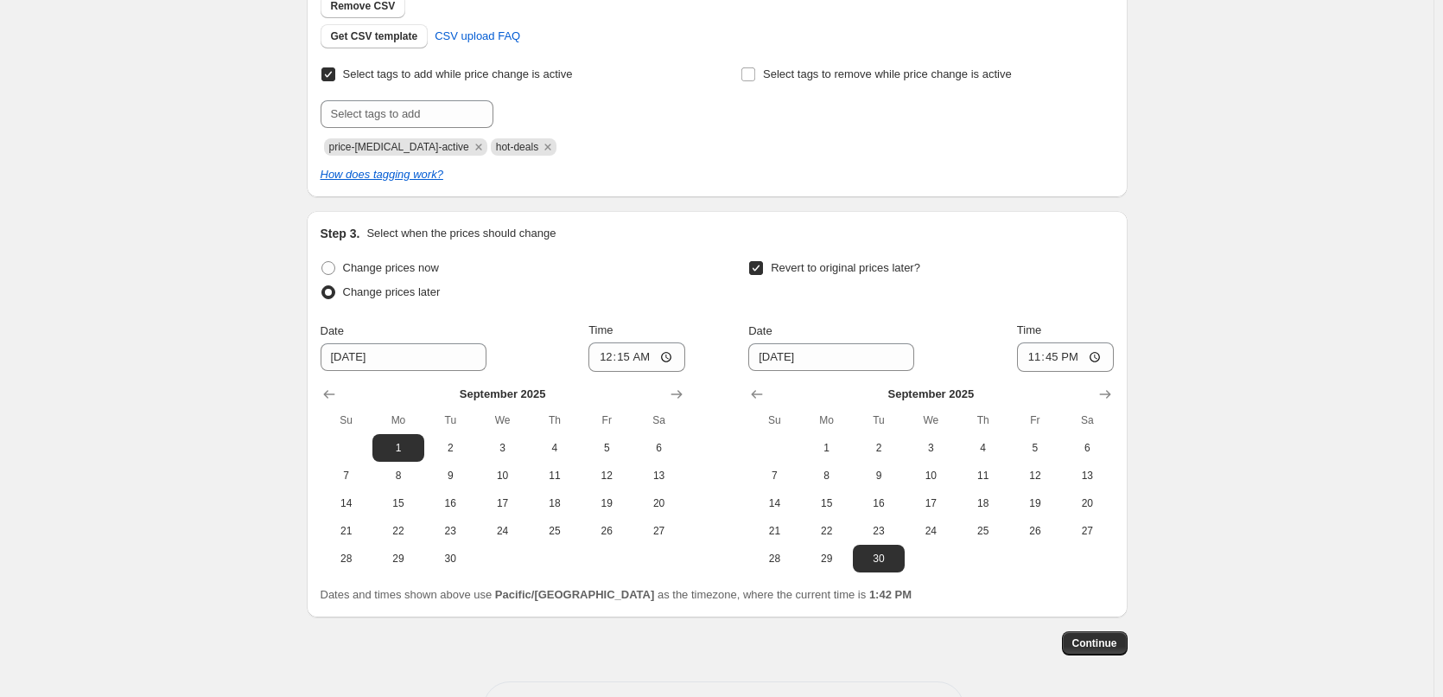
scroll to position [497, 0]
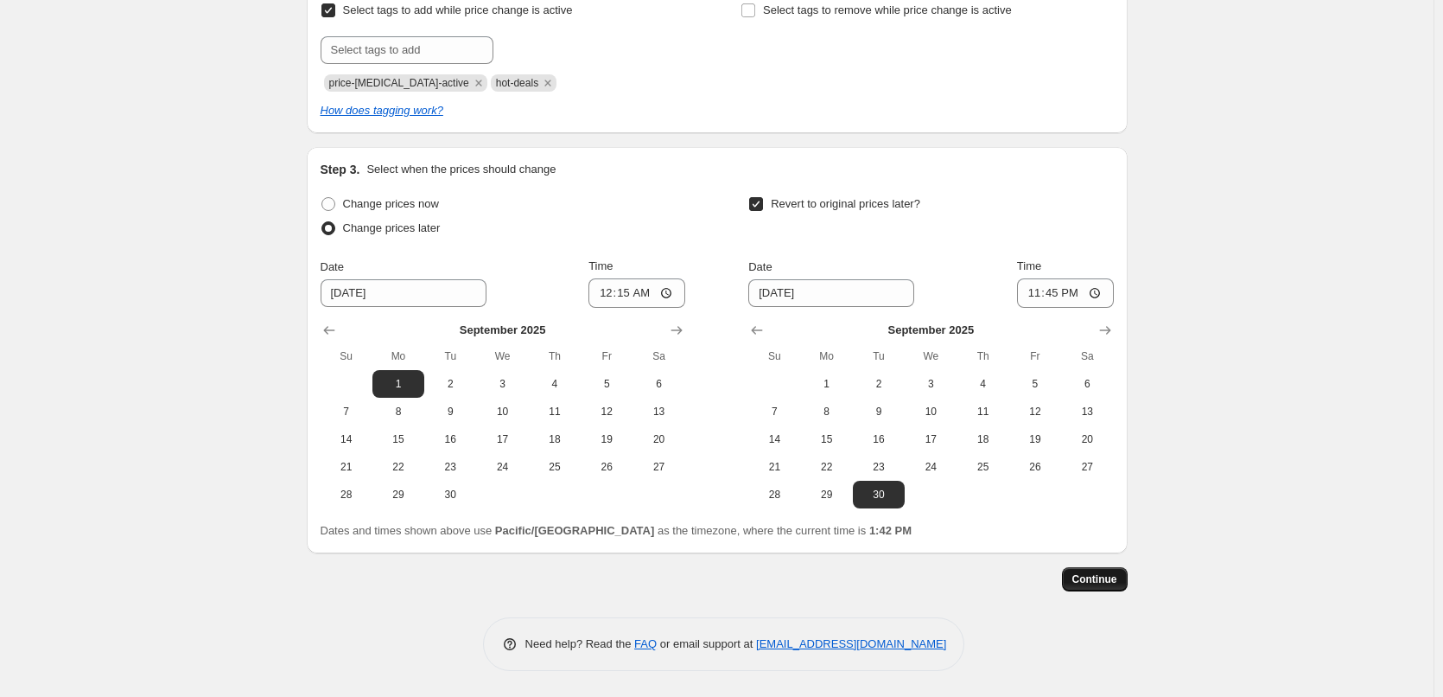
click at [1084, 586] on button "Continue" at bounding box center [1095, 579] width 66 height 24
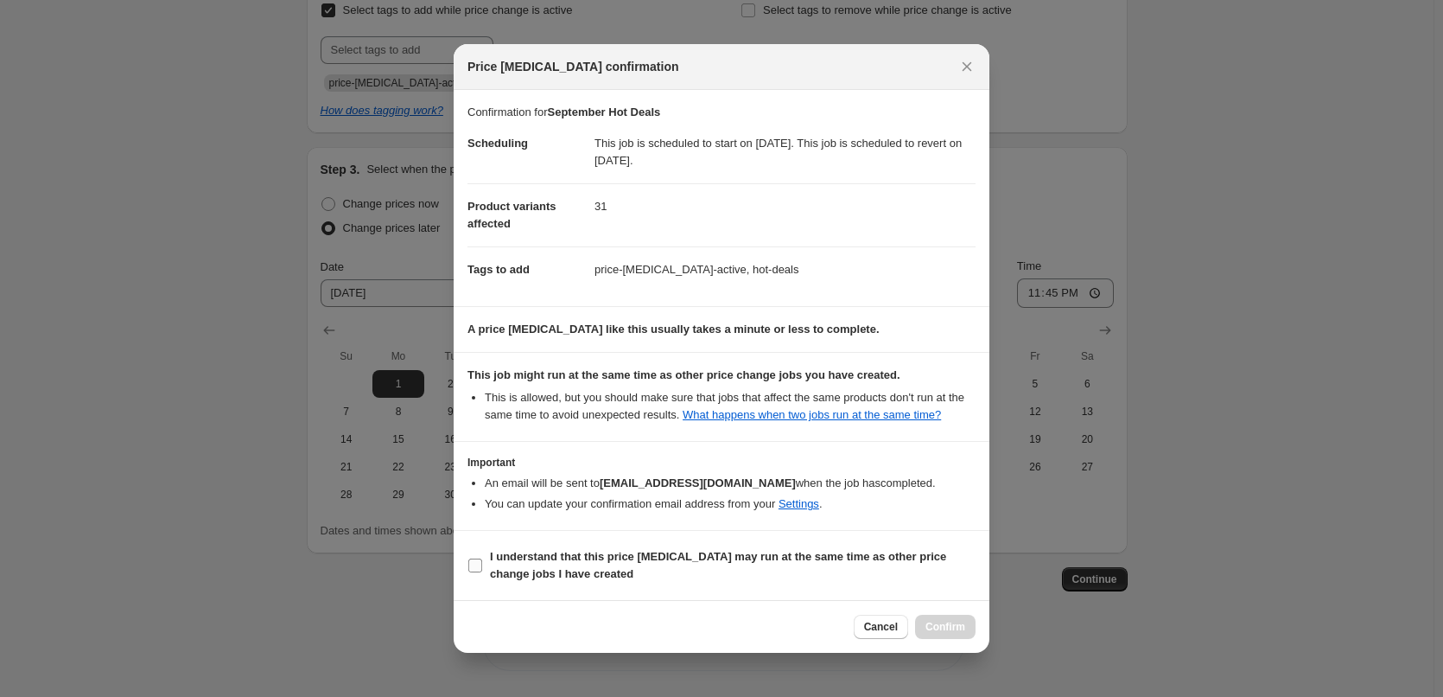
click at [558, 563] on b "I understand that this price [MEDICAL_DATA] may run at the same time as other p…" at bounding box center [718, 565] width 456 height 30
click at [482, 563] on input "I understand that this price [MEDICAL_DATA] may run at the same time as other p…" at bounding box center [475, 565] width 14 height 14
checkbox input "true"
click at [938, 633] on span "Confirm" at bounding box center [946, 627] width 40 height 14
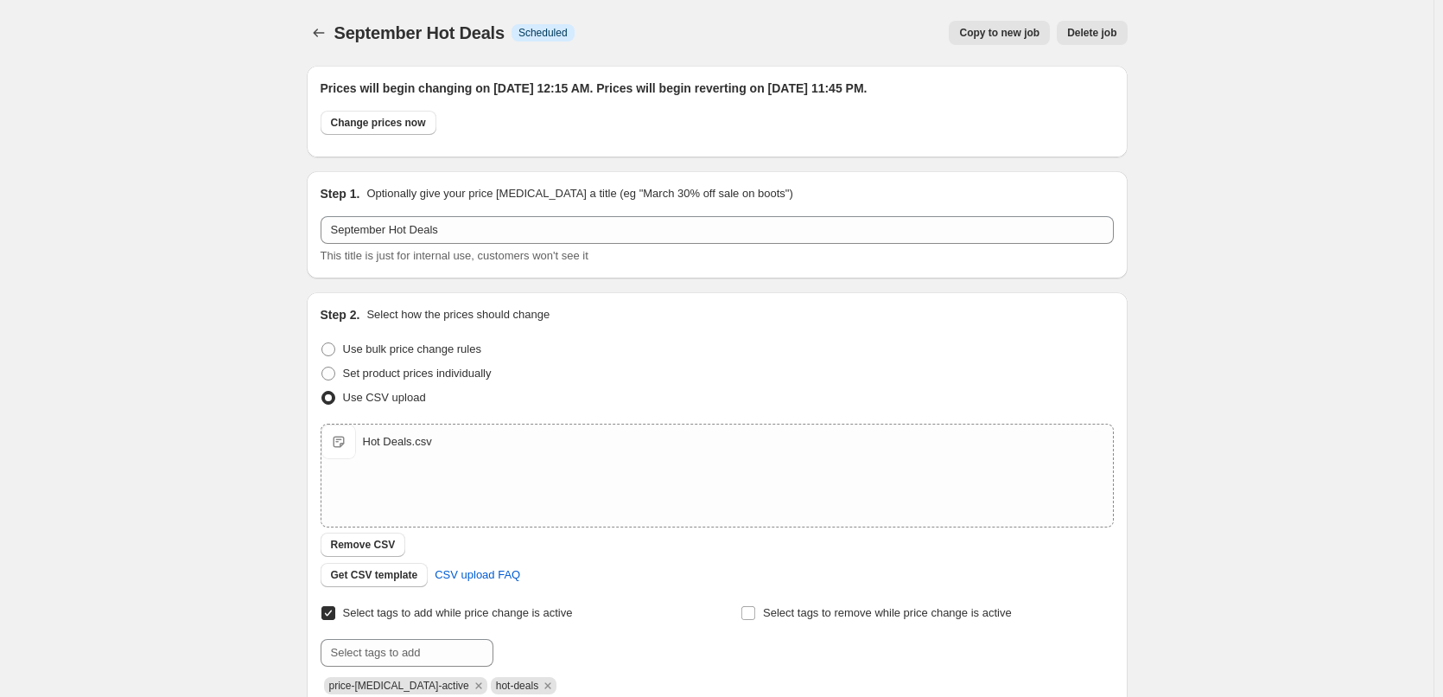
scroll to position [497, 0]
